Goal: Check status: Check status

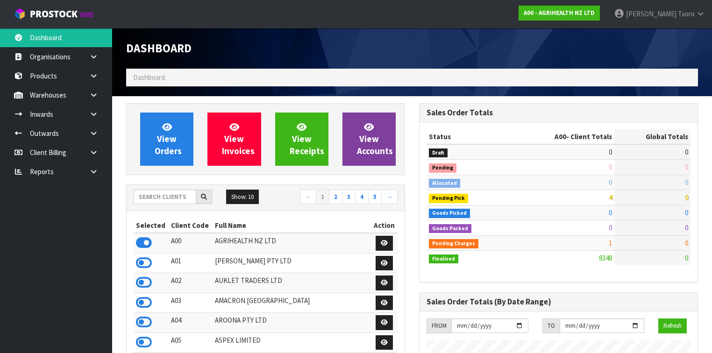
scroll to position [705, 293]
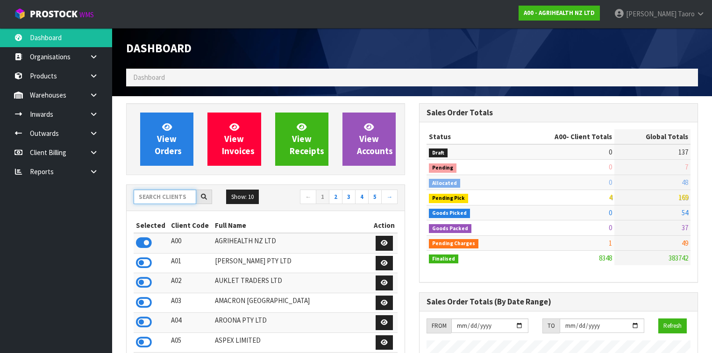
click at [179, 198] on input "text" at bounding box center [165, 197] width 63 height 14
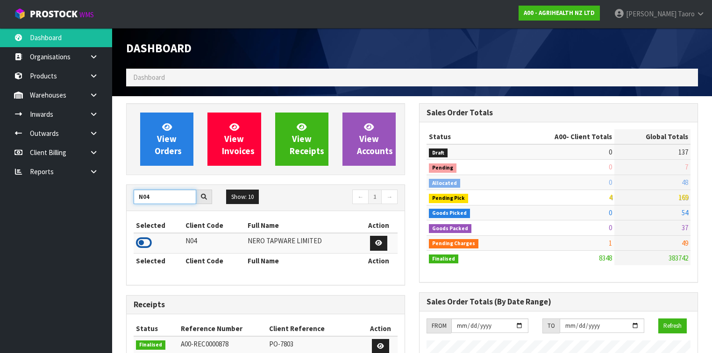
type input "N04"
click at [144, 239] on icon at bounding box center [144, 243] width 16 height 14
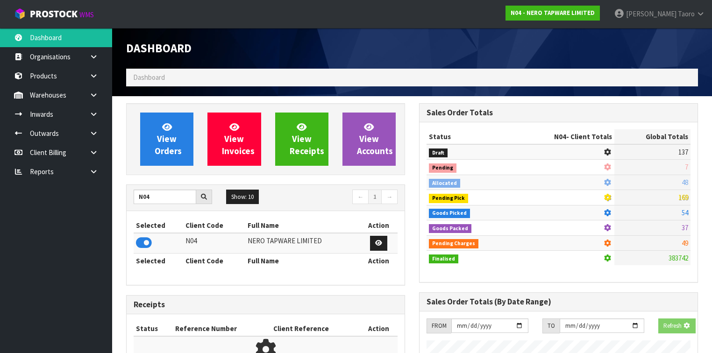
scroll to position [765, 293]
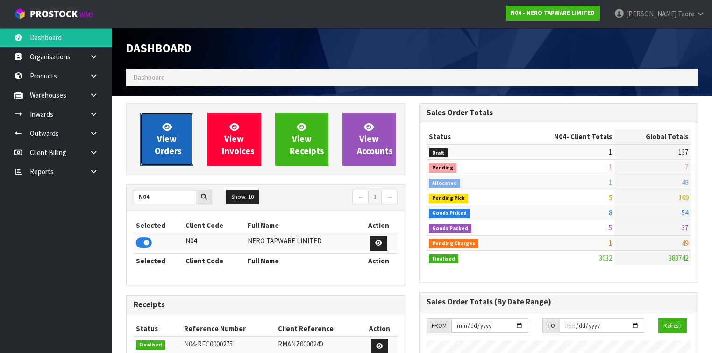
click at [181, 135] on link "View Orders" at bounding box center [166, 139] width 53 height 53
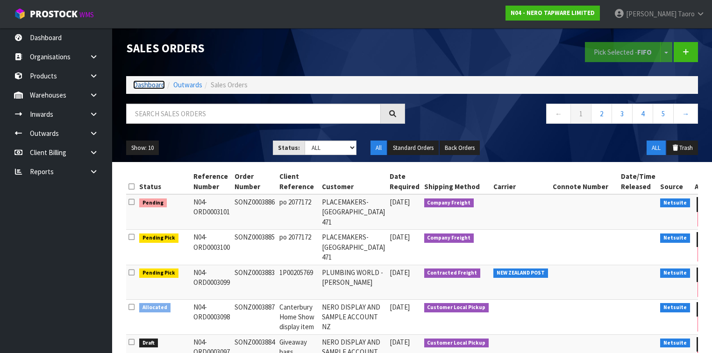
click at [153, 85] on link "Dashboard" at bounding box center [149, 84] width 32 height 9
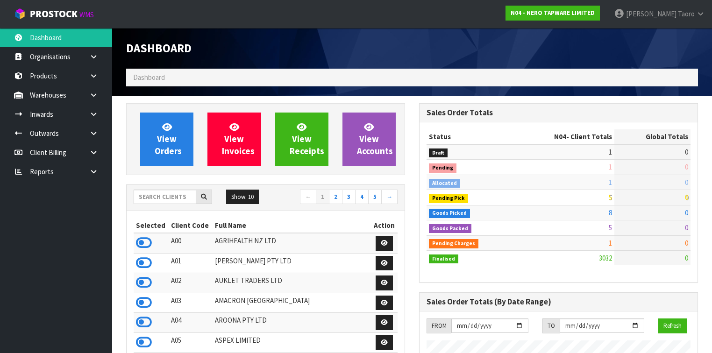
scroll to position [775, 293]
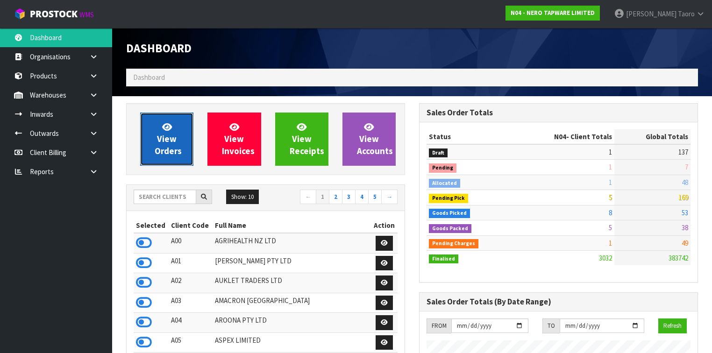
click at [178, 145] on link "View Orders" at bounding box center [166, 139] width 53 height 53
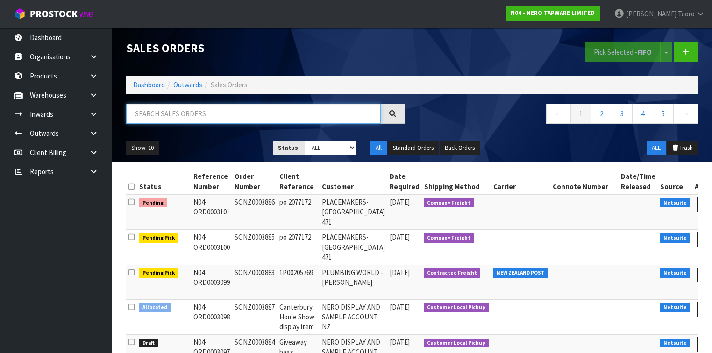
click at [184, 111] on input "text" at bounding box center [253, 114] width 255 height 20
type input "3087"
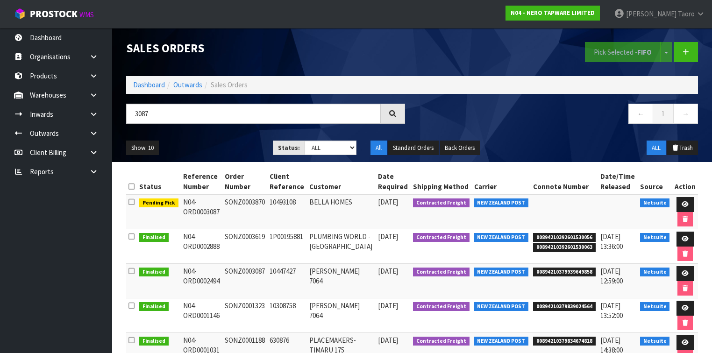
click at [326, 203] on td "BELLA HOMES" at bounding box center [341, 211] width 69 height 35
click at [154, 86] on link "Dashboard" at bounding box center [149, 84] width 32 height 9
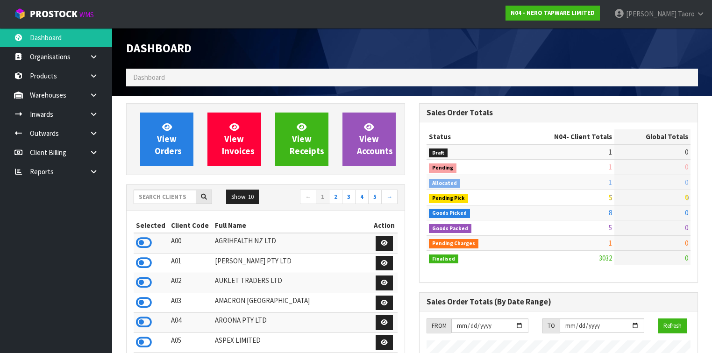
scroll to position [775, 293]
click at [159, 200] on input "text" at bounding box center [165, 197] width 63 height 14
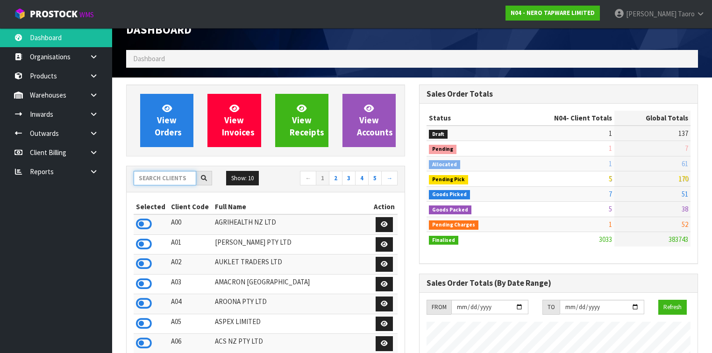
scroll to position [0, 0]
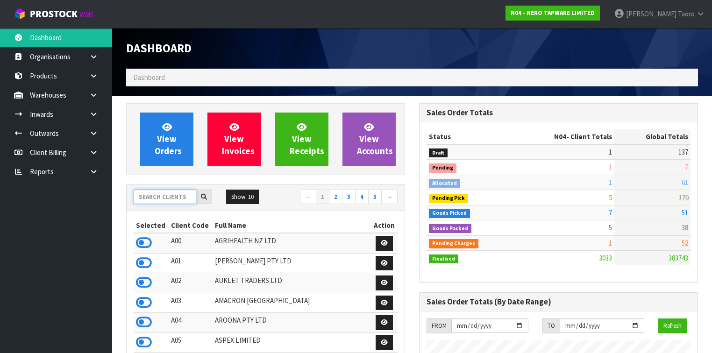
click at [155, 197] on input "text" at bounding box center [165, 197] width 63 height 14
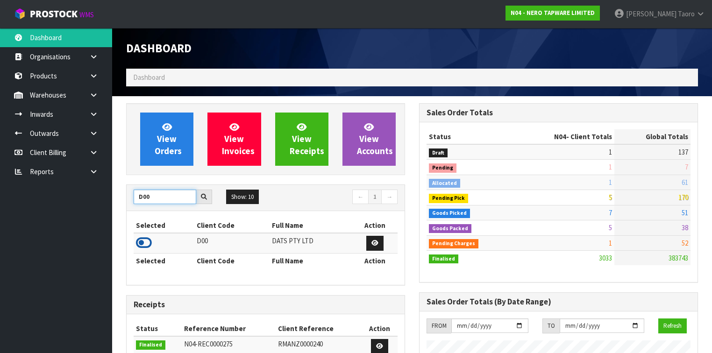
type input "D00"
click at [148, 241] on icon at bounding box center [144, 243] width 16 height 14
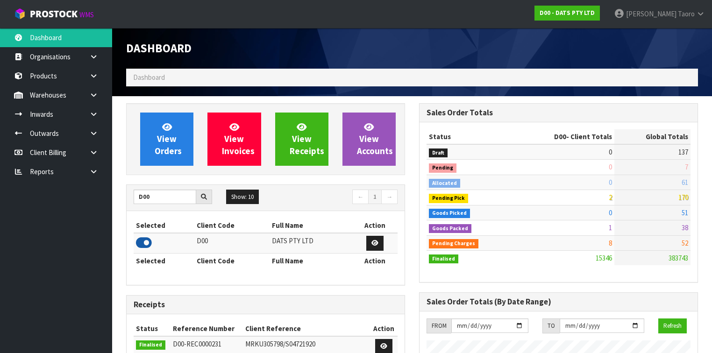
scroll to position [745, 293]
drag, startPoint x: 159, startPoint y: 193, endPoint x: 126, endPoint y: 203, distance: 34.6
click at [128, 203] on div "D00" at bounding box center [173, 197] width 93 height 15
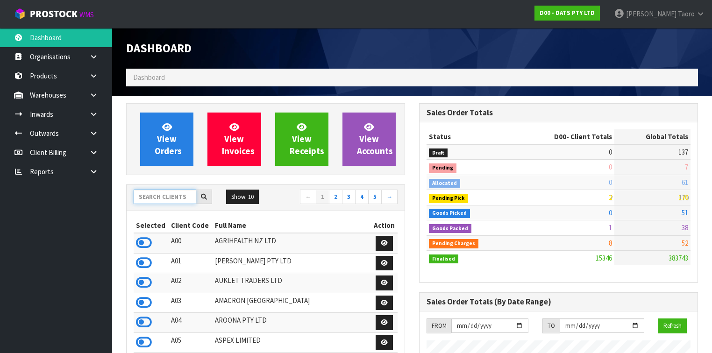
click at [151, 198] on input "text" at bounding box center [165, 197] width 63 height 14
click at [146, 196] on input "text" at bounding box center [165, 197] width 63 height 14
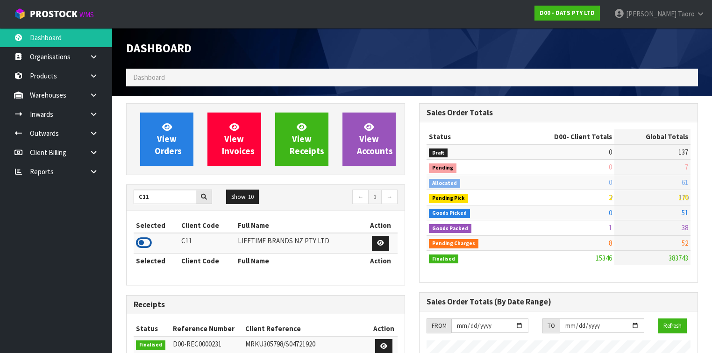
click at [150, 242] on icon at bounding box center [144, 243] width 16 height 14
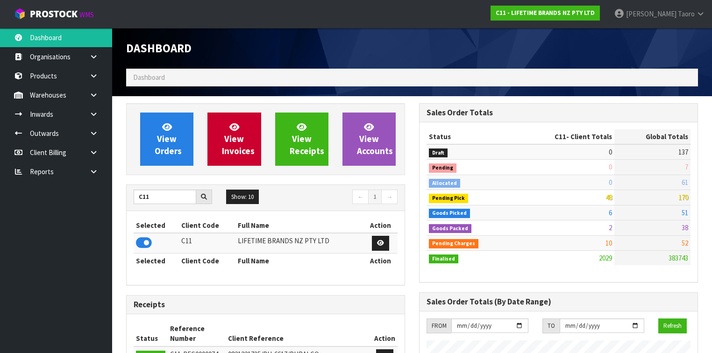
scroll to position [705, 293]
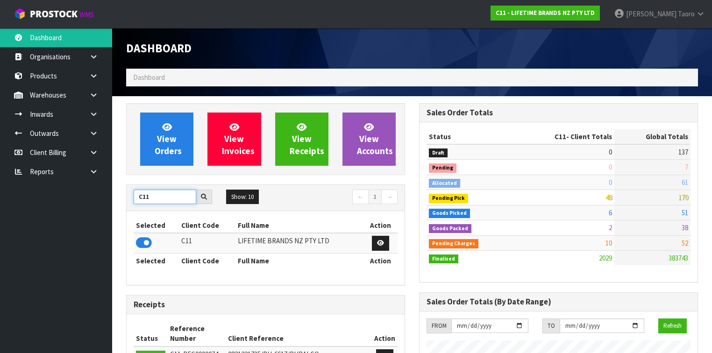
drag, startPoint x: 165, startPoint y: 199, endPoint x: 128, endPoint y: 203, distance: 37.7
click at [128, 203] on div "C11" at bounding box center [173, 197] width 93 height 15
click at [145, 243] on icon at bounding box center [144, 243] width 16 height 14
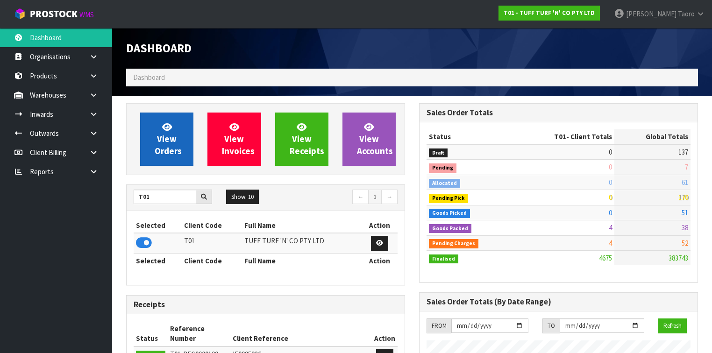
scroll to position [725, 293]
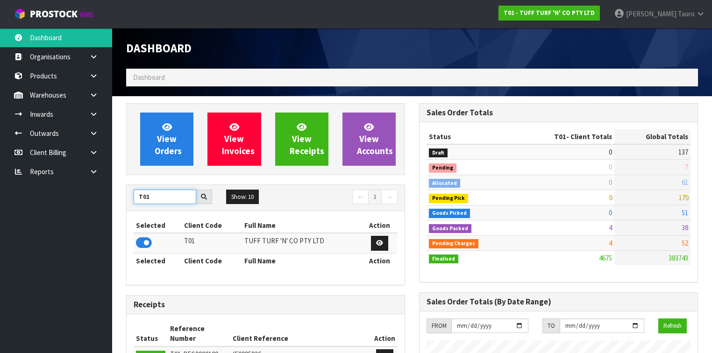
drag, startPoint x: 154, startPoint y: 196, endPoint x: 104, endPoint y: 208, distance: 51.8
click at [104, 208] on body "Toggle navigation ProStock WMS T01 - TUFF TURF 'N' CO PTY LTD [PERSON_NAME] Log…" at bounding box center [356, 176] width 712 height 353
click at [149, 242] on icon at bounding box center [144, 243] width 16 height 14
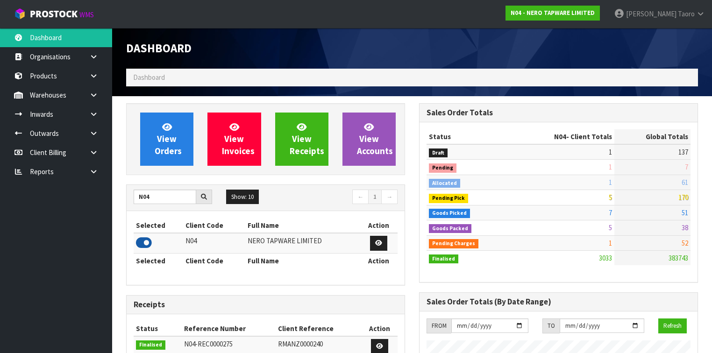
scroll to position [765, 293]
drag, startPoint x: 158, startPoint y: 197, endPoint x: 124, endPoint y: 203, distance: 34.7
click at [146, 243] on icon at bounding box center [144, 243] width 16 height 14
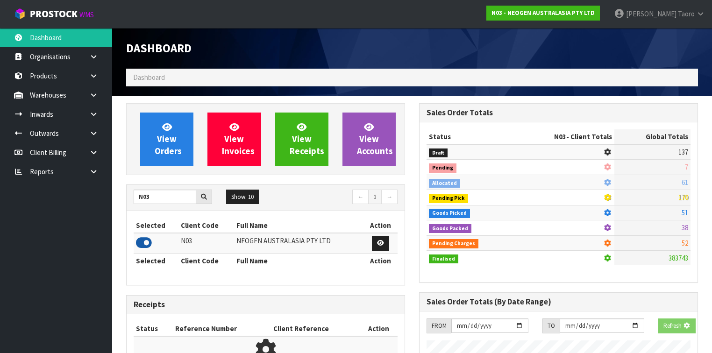
scroll to position [815, 293]
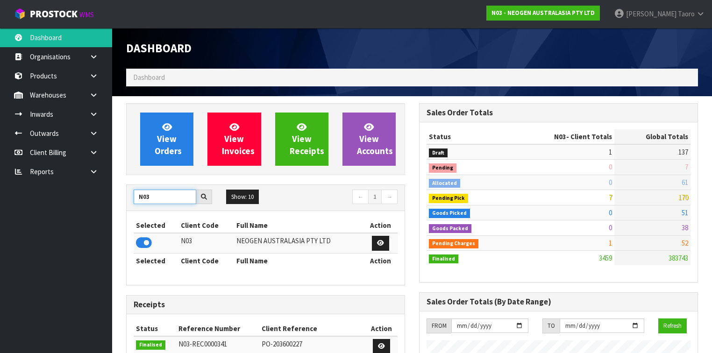
drag, startPoint x: 153, startPoint y: 198, endPoint x: 113, endPoint y: 204, distance: 40.6
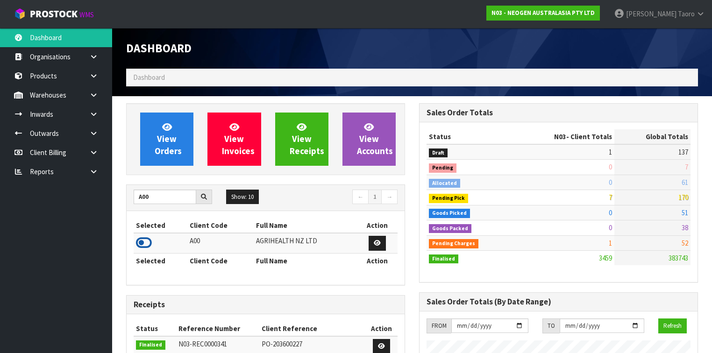
click at [142, 240] on icon at bounding box center [144, 243] width 16 height 14
drag, startPoint x: 158, startPoint y: 195, endPoint x: 126, endPoint y: 203, distance: 32.2
click at [127, 203] on div "A00" at bounding box center [173, 197] width 93 height 15
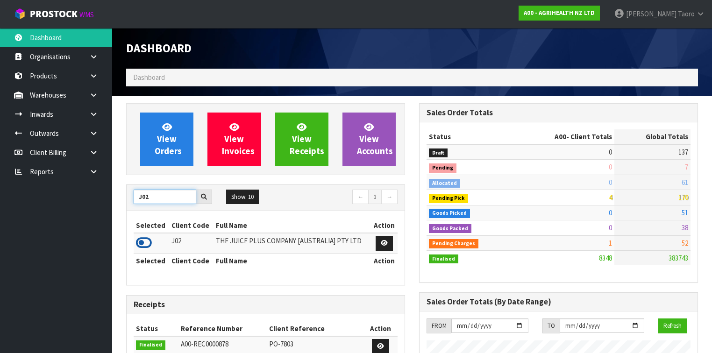
type input "J02"
click at [148, 241] on icon at bounding box center [144, 243] width 16 height 14
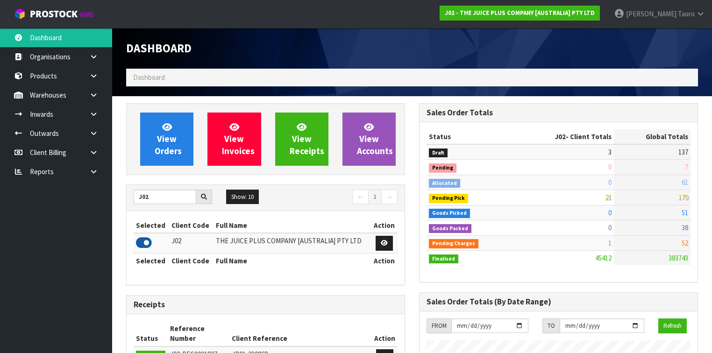
scroll to position [745, 293]
drag, startPoint x: 159, startPoint y: 196, endPoint x: 127, endPoint y: 206, distance: 33.6
click at [127, 206] on div "J02 Show: 10 5 10 25 50 ← 1 →" at bounding box center [266, 198] width 278 height 26
